Goal: Task Accomplishment & Management: Complete application form

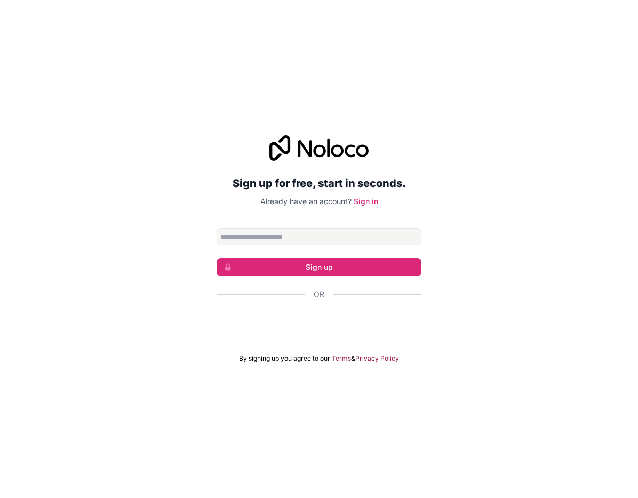
click at [370, 206] on link "Sign in" at bounding box center [366, 200] width 25 height 9
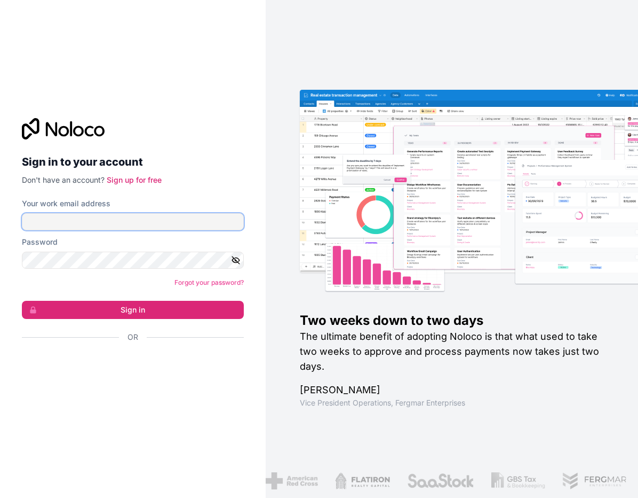
click at [90, 230] on input "Your work email address" at bounding box center [133, 221] width 222 height 17
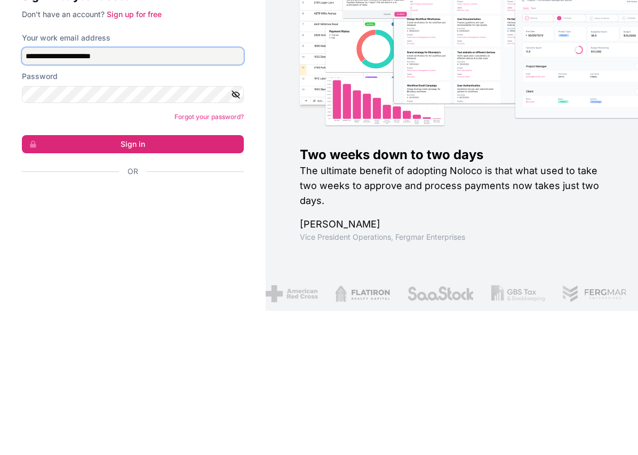
type input "**********"
click at [241, 230] on button "button" at bounding box center [237, 238] width 13 height 17
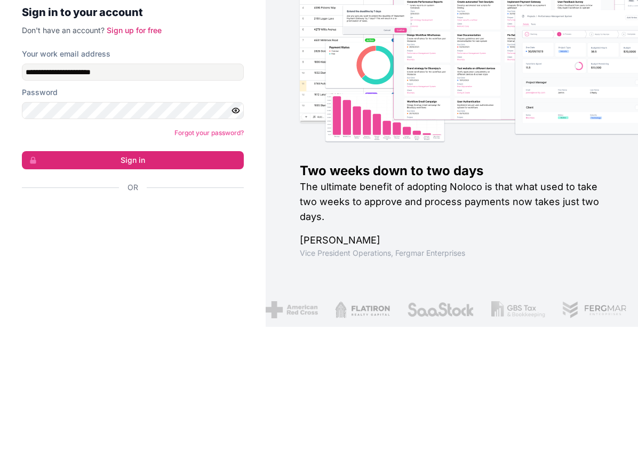
click at [140, 279] on button "Sign in" at bounding box center [133, 288] width 222 height 18
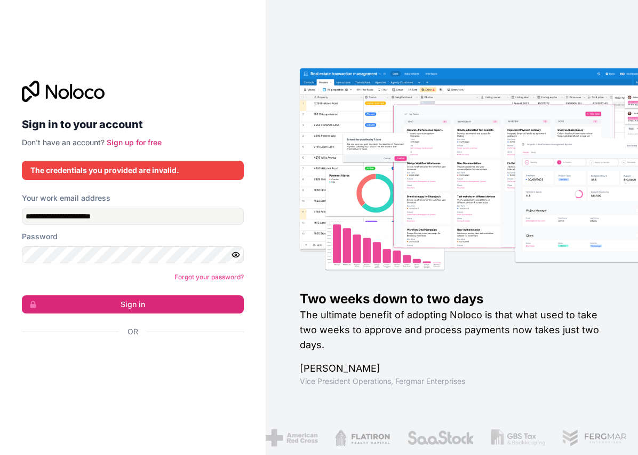
click at [141, 295] on button "Sign in" at bounding box center [133, 304] width 222 height 18
click at [143, 295] on button "Sign in" at bounding box center [133, 304] width 222 height 18
click at [139, 138] on link "Sign up for free" at bounding box center [134, 142] width 55 height 9
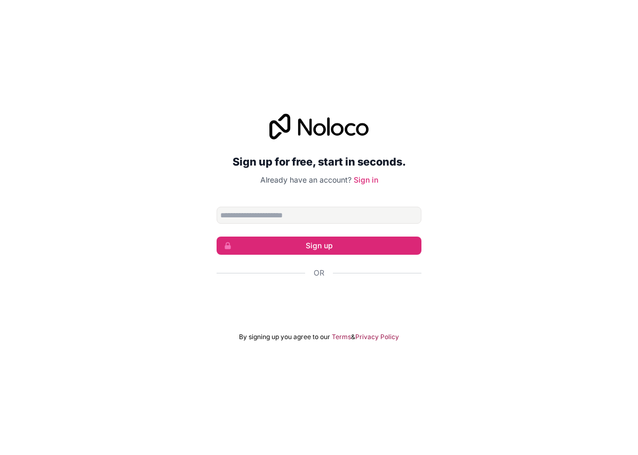
click at [350, 290] on div "Se connecter avec Google. S'ouvre dans un nouvel onglet." at bounding box center [319, 301] width 205 height 23
